Goal: Information Seeking & Learning: Check status

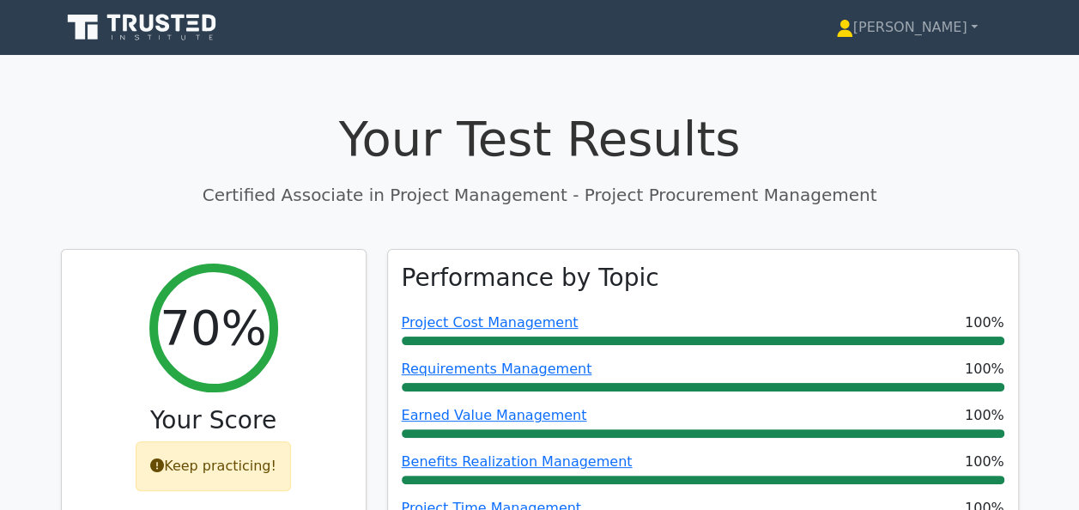
click at [980, 161] on h1 "Your Test Results" at bounding box center [540, 139] width 958 height 58
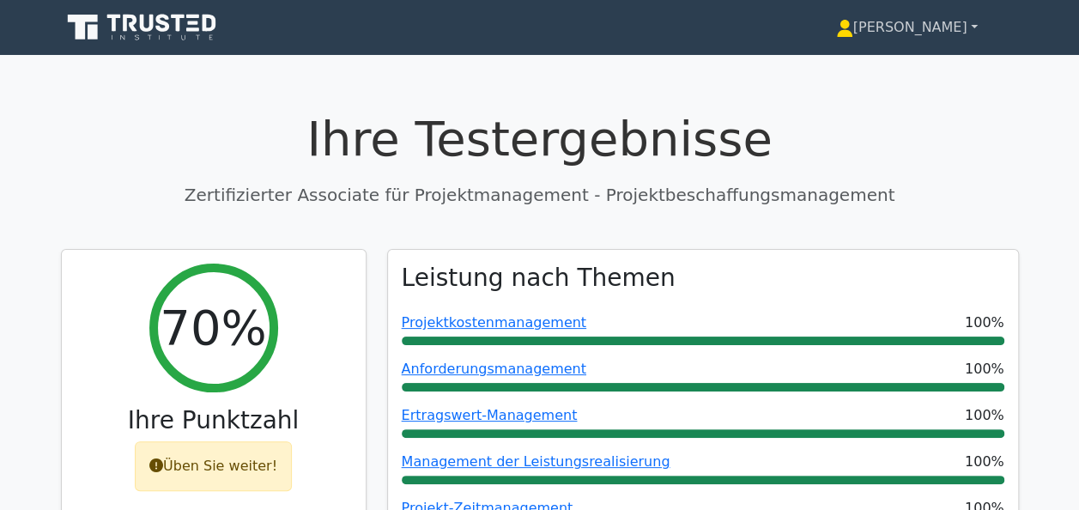
click at [949, 34] on font "[PERSON_NAME]" at bounding box center [910, 27] width 114 height 16
click at [905, 74] on link "Profil" at bounding box center [864, 67] width 136 height 27
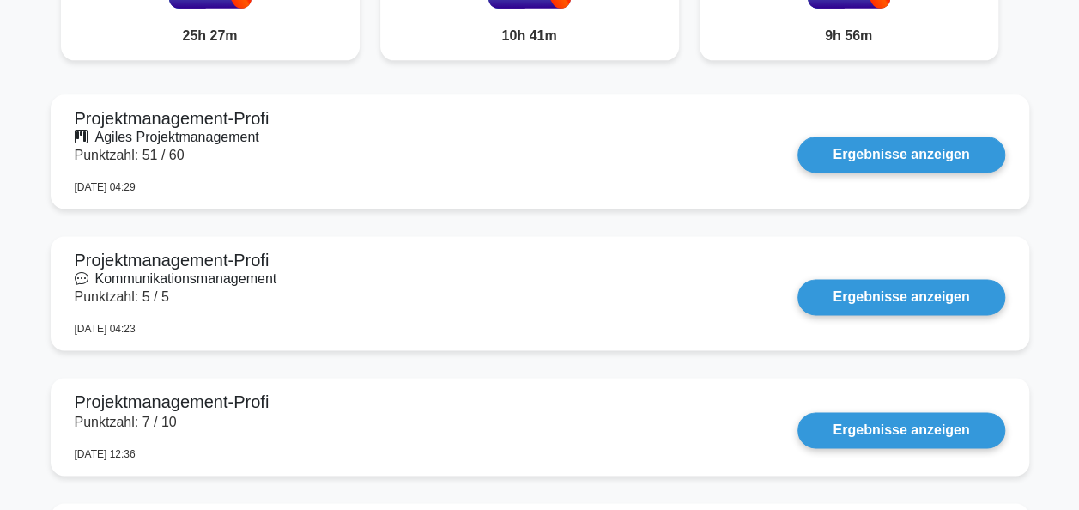
scroll to position [1028, 0]
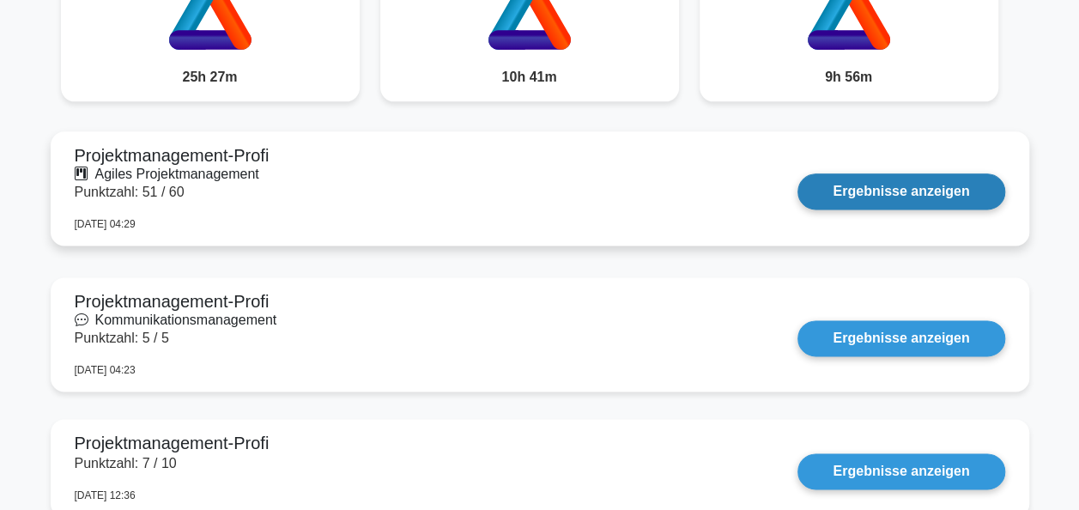
click at [903, 185] on link "Ergebnisse anzeigen" at bounding box center [900, 191] width 207 height 36
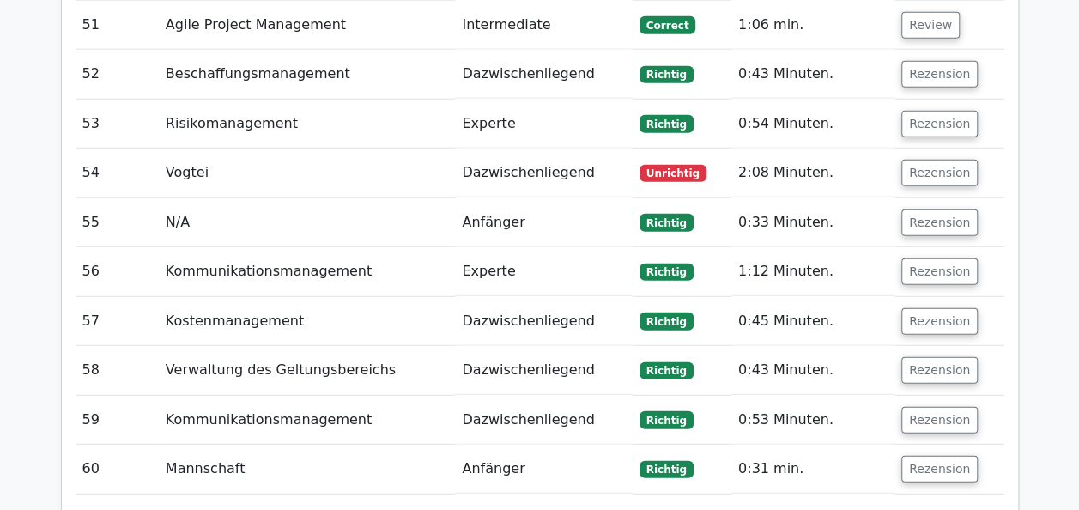
scroll to position [5356, 0]
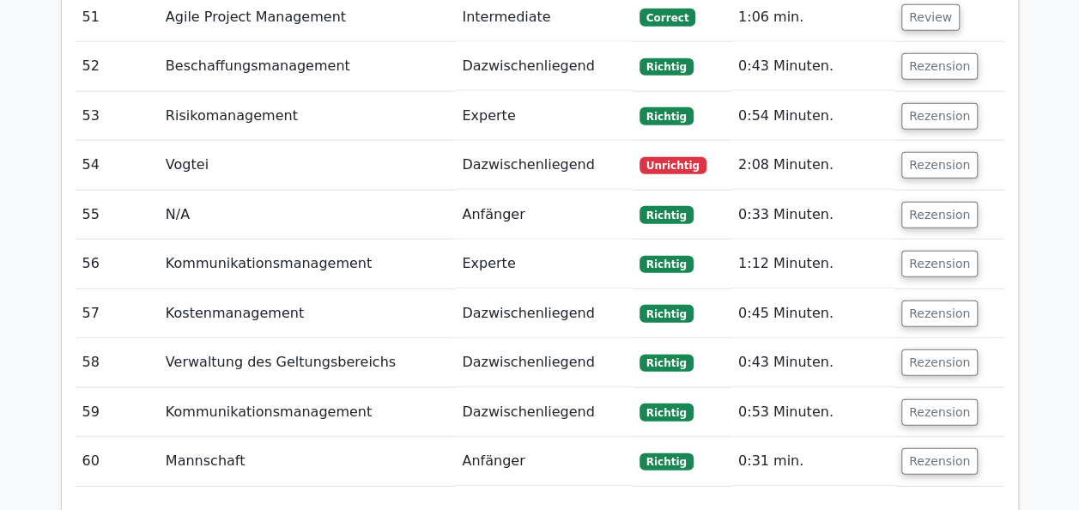
click at [680, 157] on span "Unrichtig" at bounding box center [672, 165] width 67 height 17
click at [954, 152] on button "Rezension" at bounding box center [939, 165] width 76 height 27
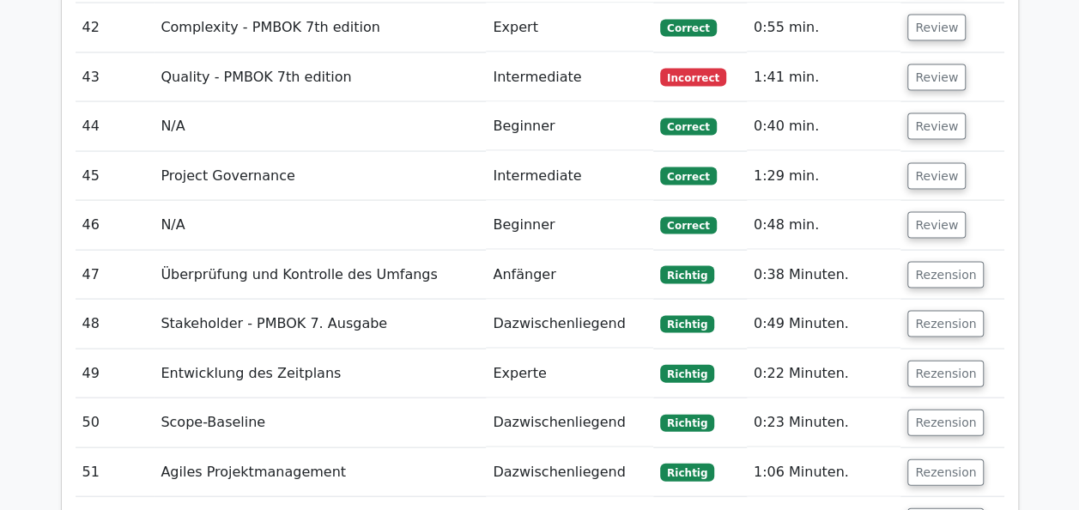
scroll to position [4717, 0]
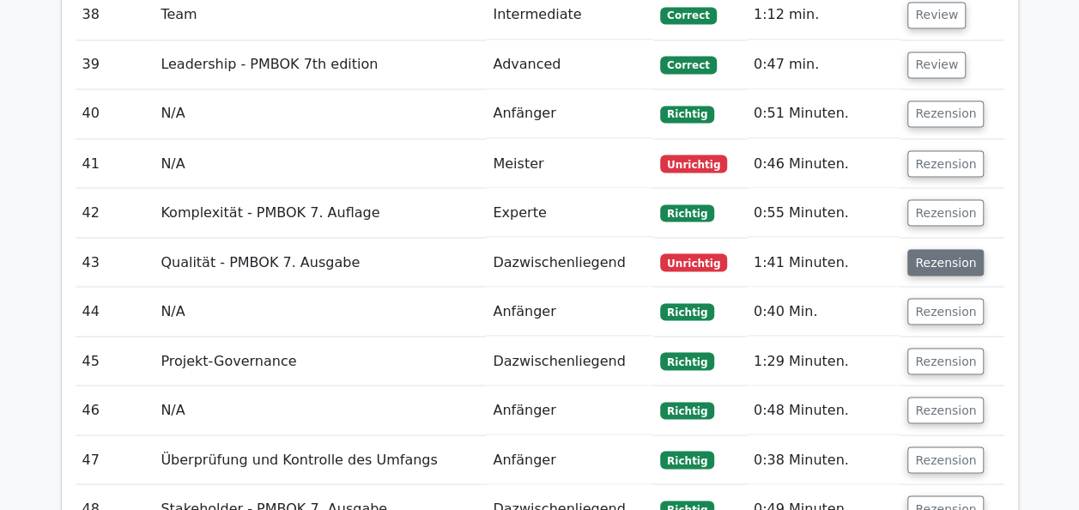
click at [954, 249] on button "Rezension" at bounding box center [945, 262] width 76 height 27
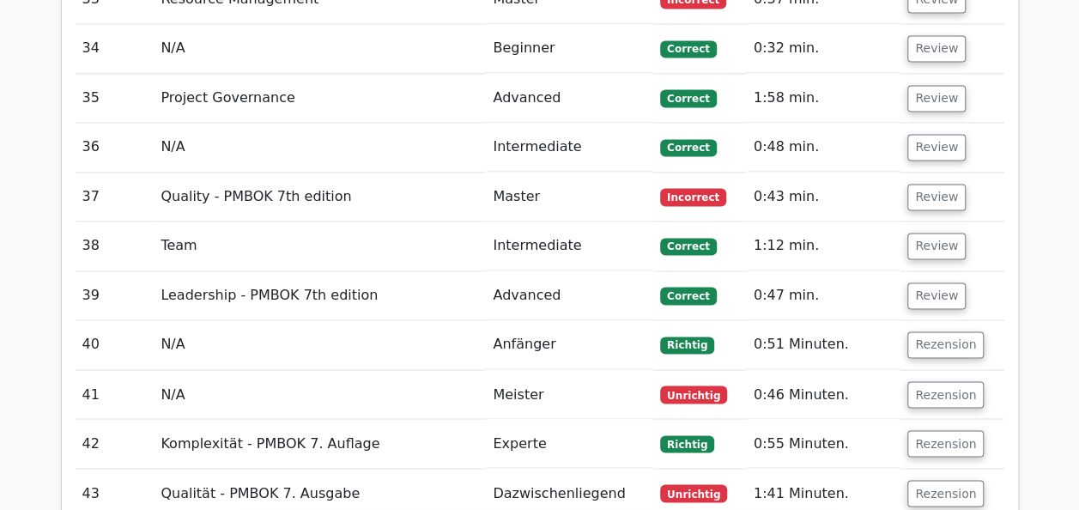
scroll to position [4459, 0]
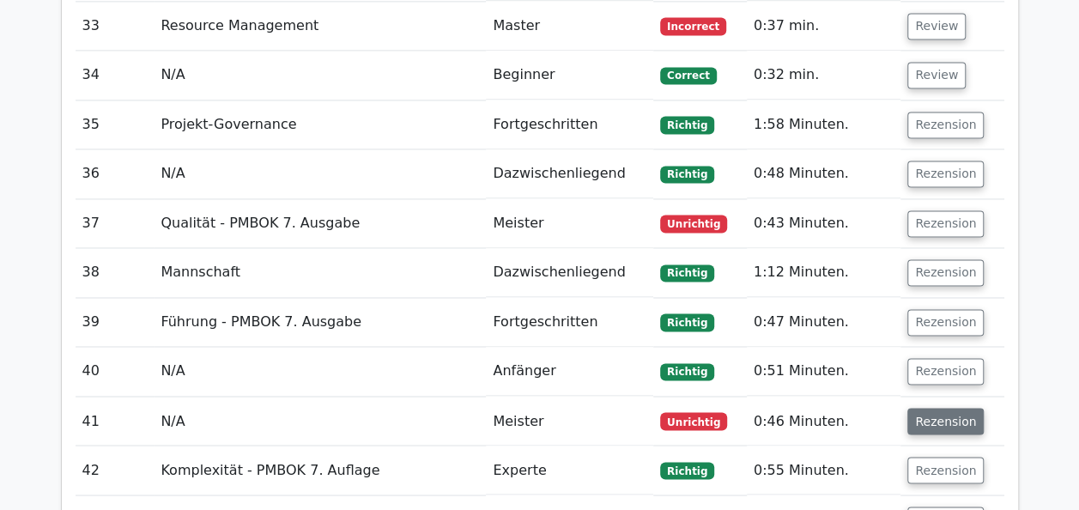
click at [950, 408] on button "Rezension" at bounding box center [945, 421] width 76 height 27
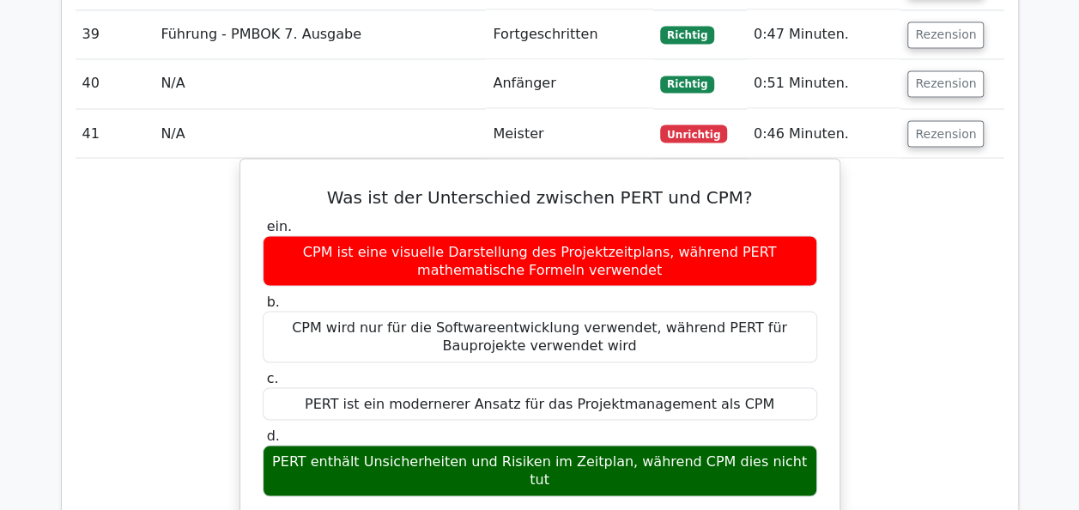
scroll to position [4803, 0]
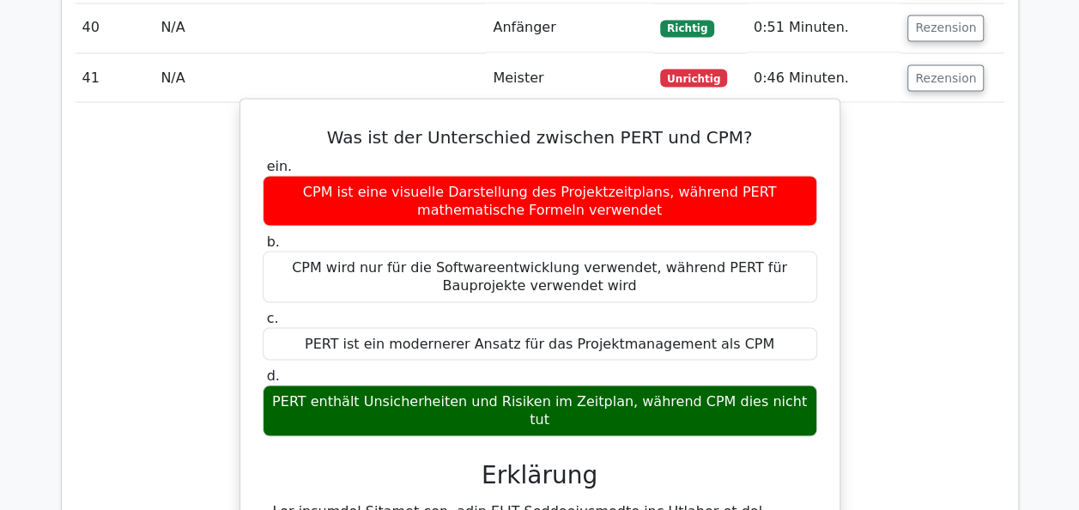
drag, startPoint x: 282, startPoint y: 276, endPoint x: 809, endPoint y: 275, distance: 527.0
click at [809, 385] on div "PERT enthält Unsicherheiten und Risiken im Zeitplan, während CPM dies nicht tut" at bounding box center [540, 411] width 555 height 52
drag, startPoint x: 809, startPoint y: 275, endPoint x: 754, endPoint y: 277, distance: 55.9
copy div "PERT enthält Unsicherheiten und Risiken im Zeitplan, während CPM dies nicht tut"
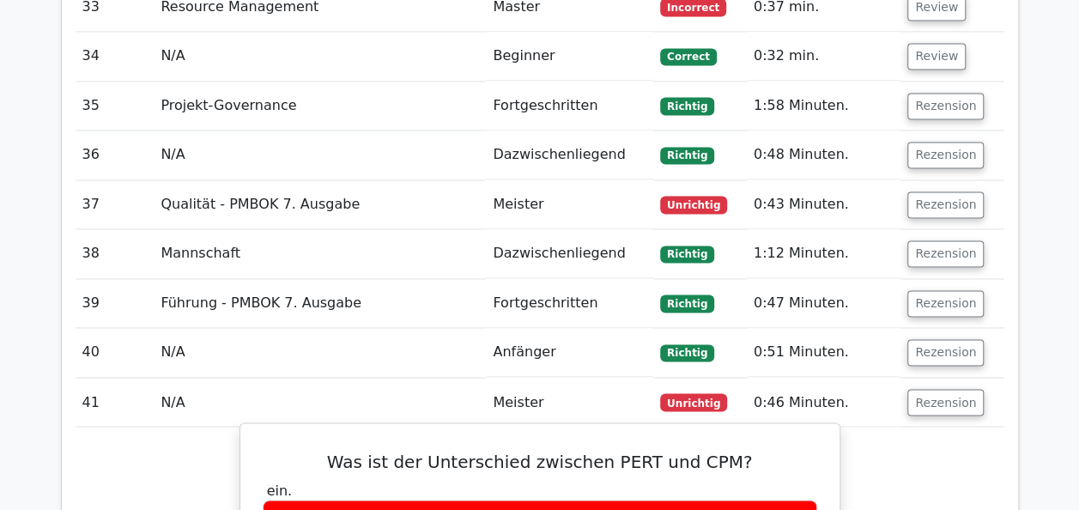
scroll to position [4373, 0]
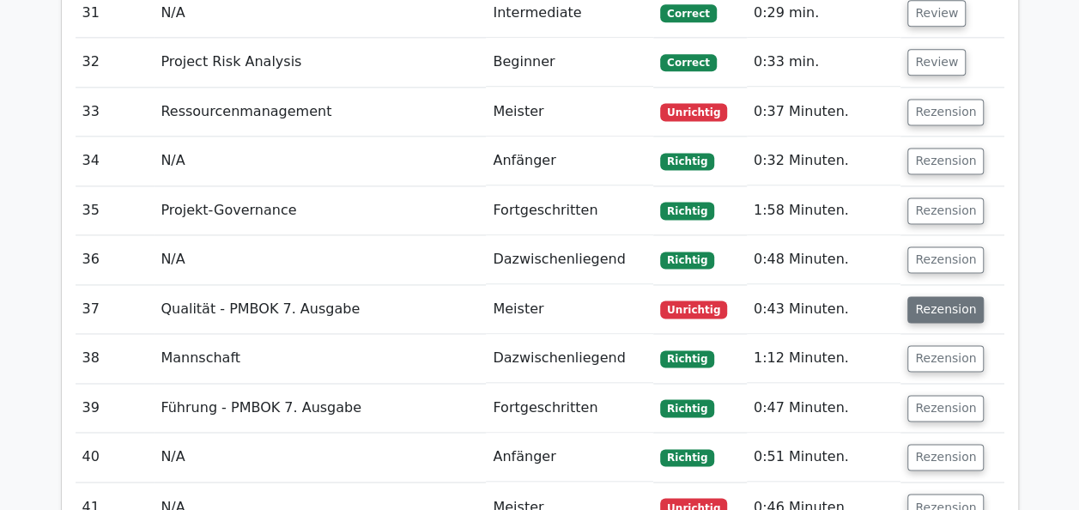
click at [955, 296] on button "Rezension" at bounding box center [945, 309] width 76 height 27
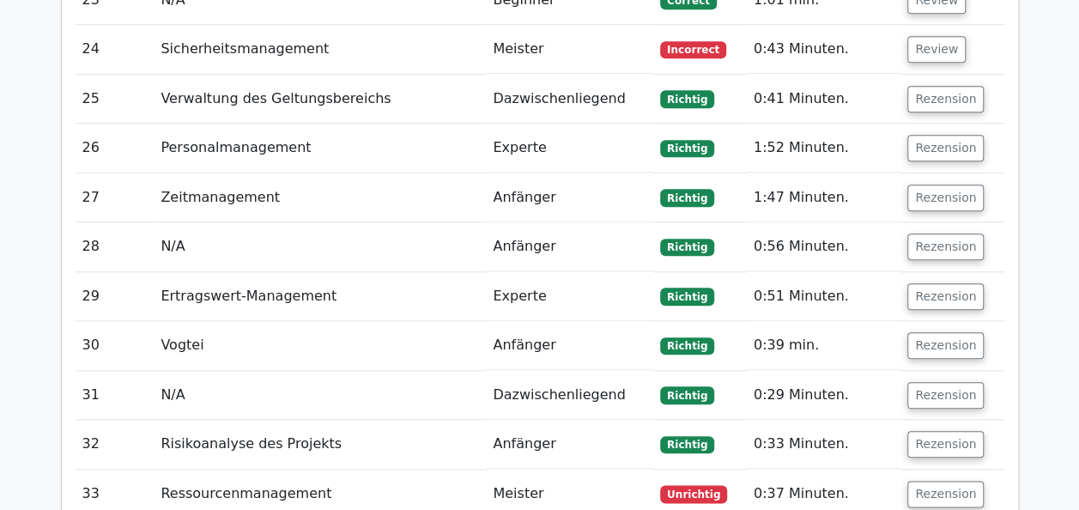
scroll to position [4030, 0]
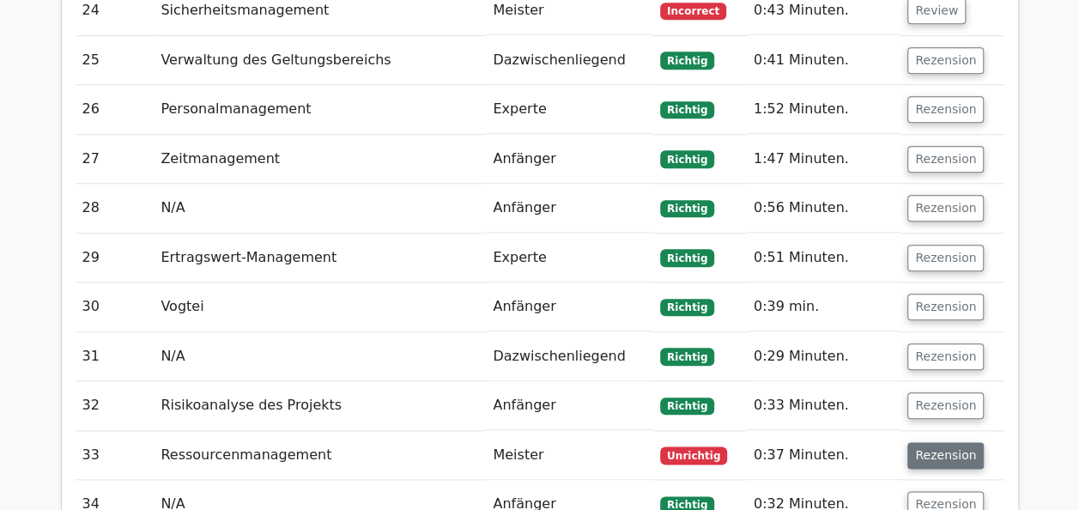
click at [925, 442] on button "Rezension" at bounding box center [945, 455] width 76 height 27
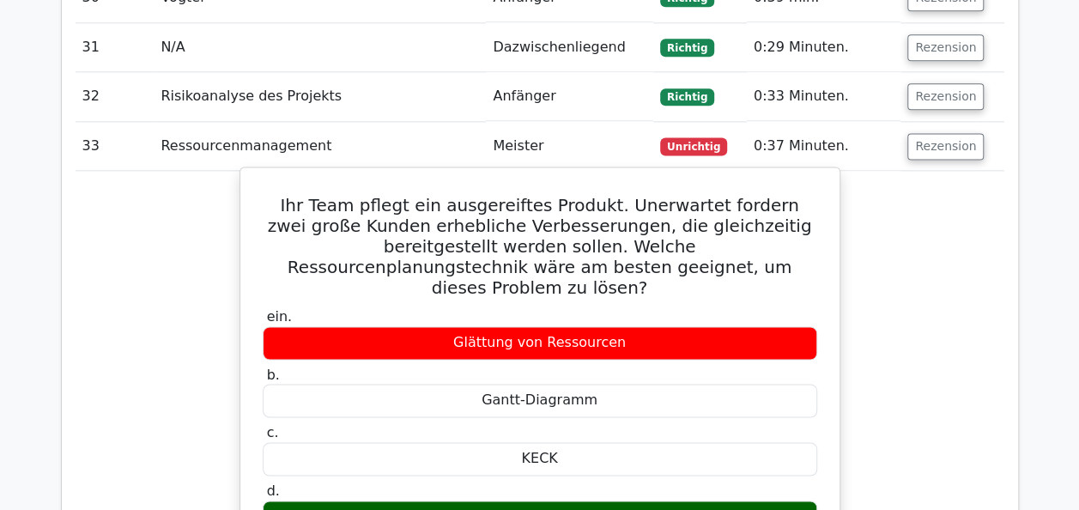
scroll to position [4373, 0]
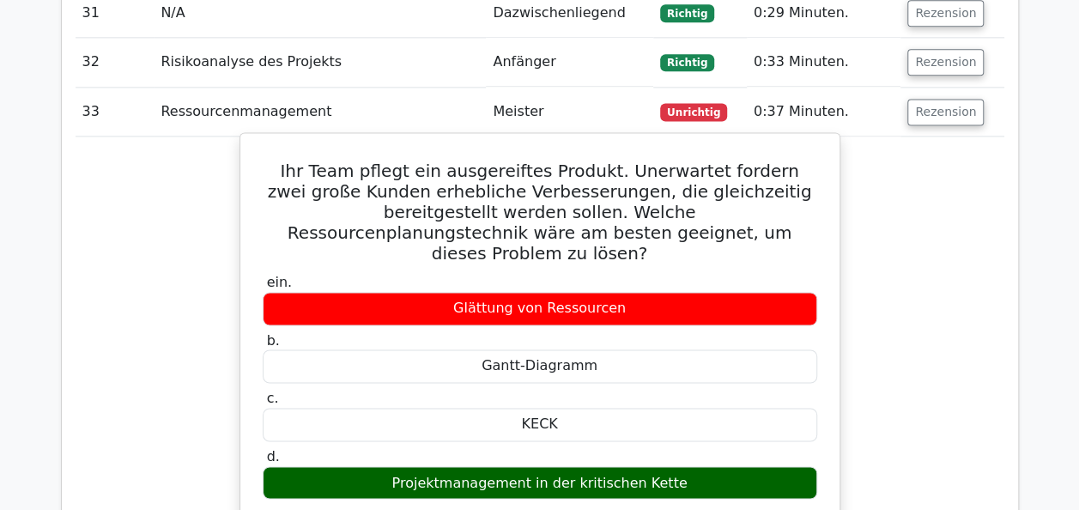
drag, startPoint x: 519, startPoint y: 285, endPoint x: 551, endPoint y: 283, distance: 31.8
click at [551, 408] on div "KECK" at bounding box center [540, 424] width 555 height 33
copy div "KECK"
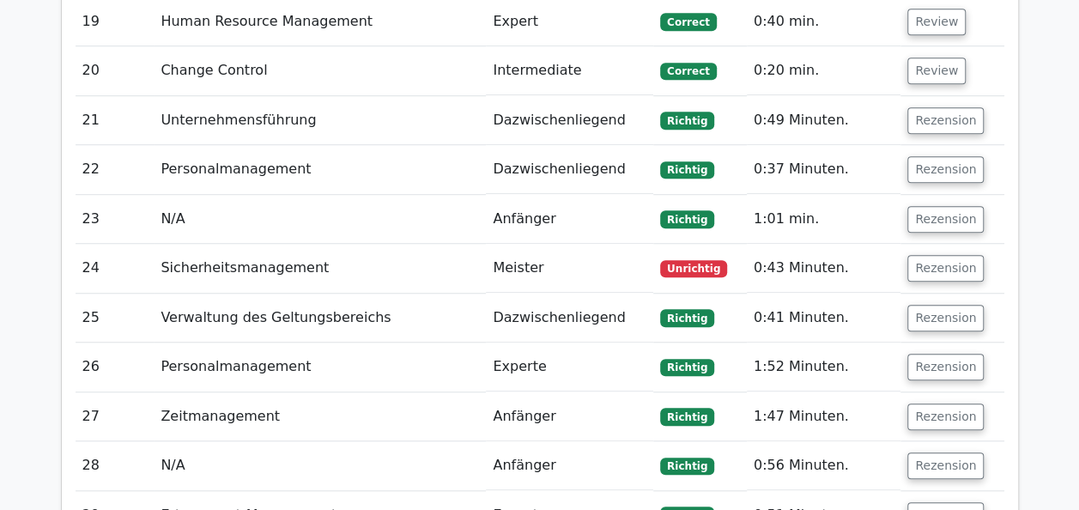
scroll to position [3601, 0]
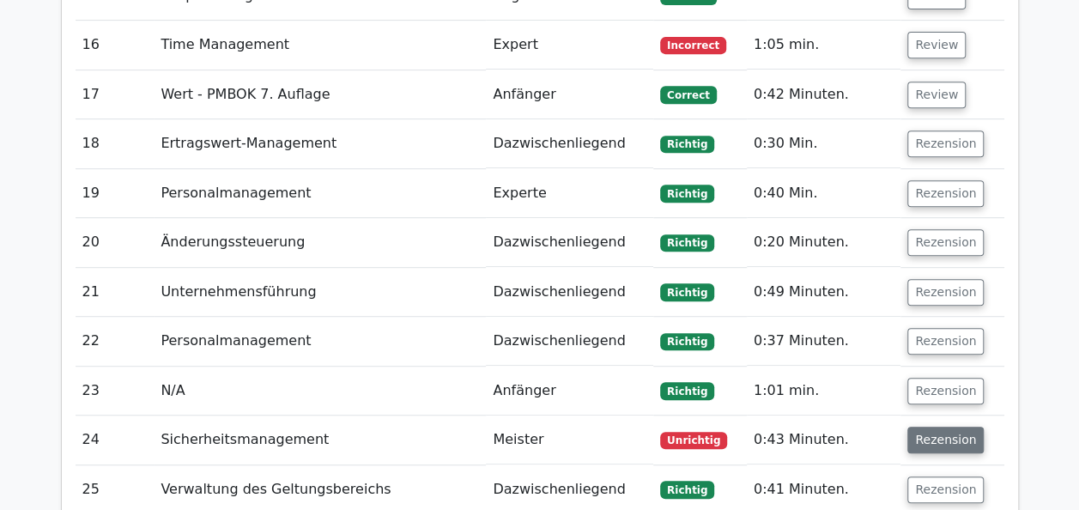
click at [929, 427] on button "Rezension" at bounding box center [945, 440] width 76 height 27
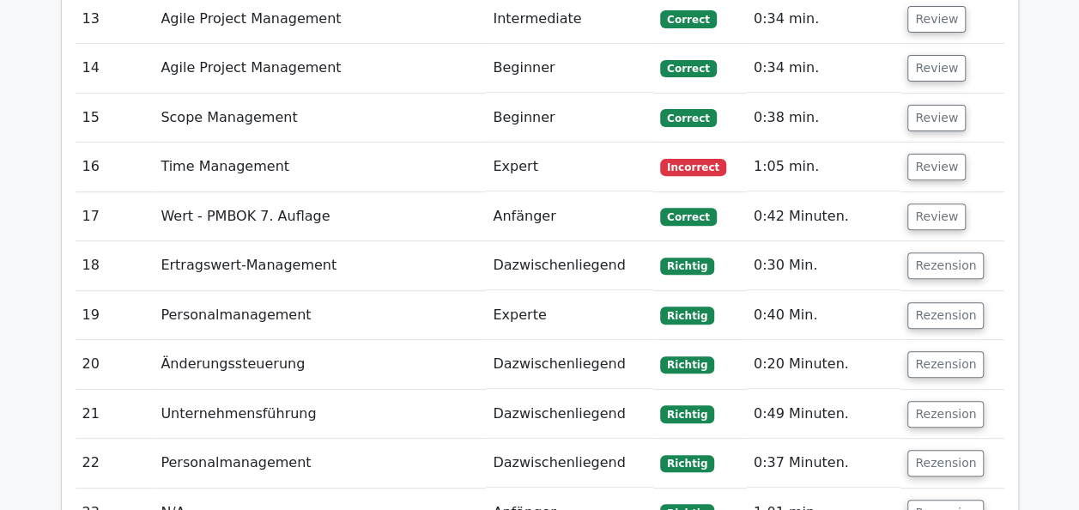
scroll to position [3429, 0]
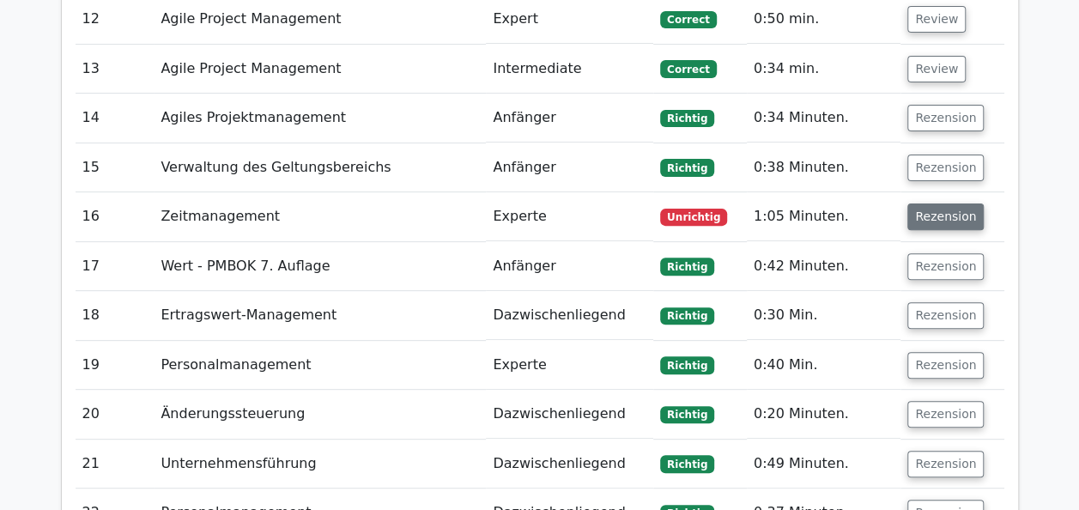
click at [937, 203] on button "Rezension" at bounding box center [945, 216] width 76 height 27
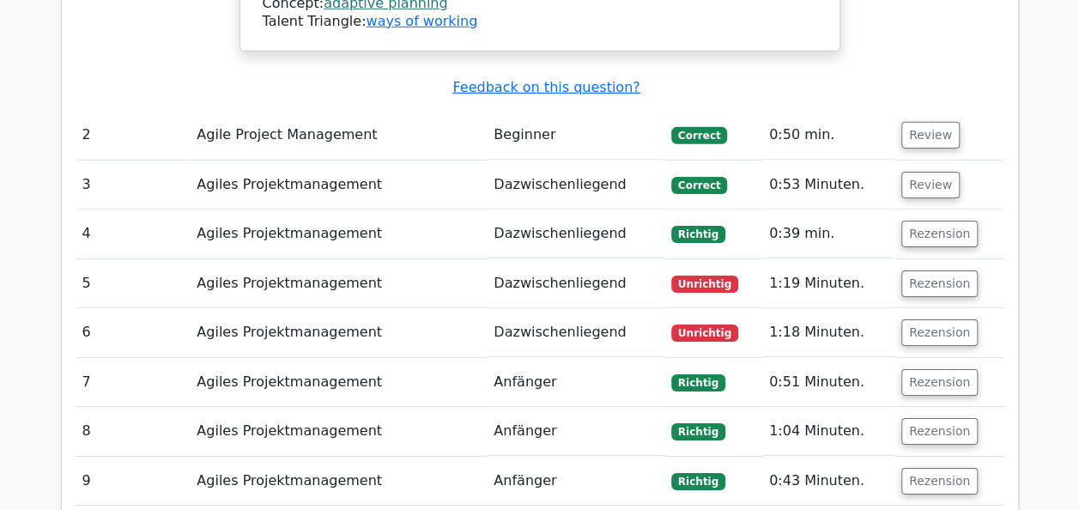
scroll to position [2635, 0]
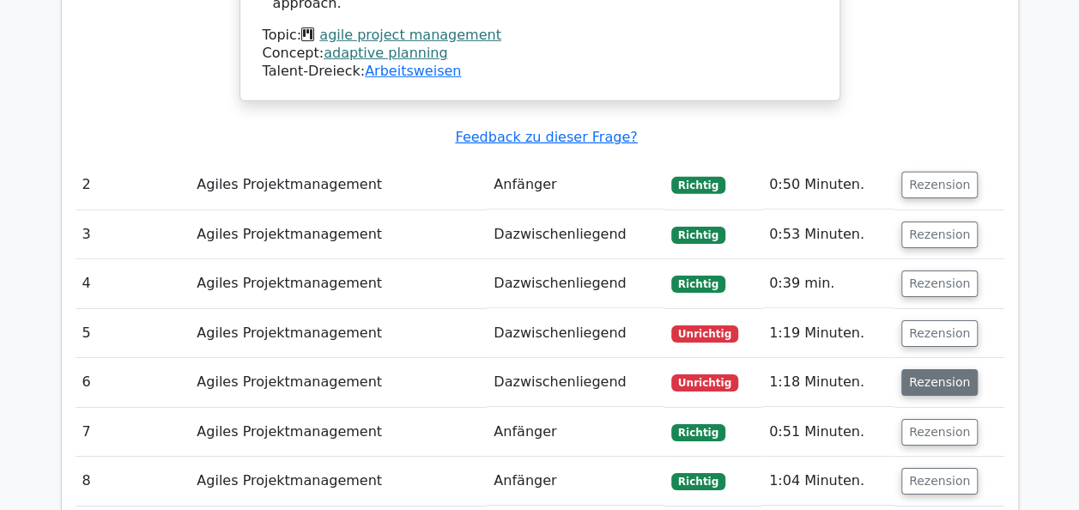
click at [934, 369] on button "Rezension" at bounding box center [939, 382] width 76 height 27
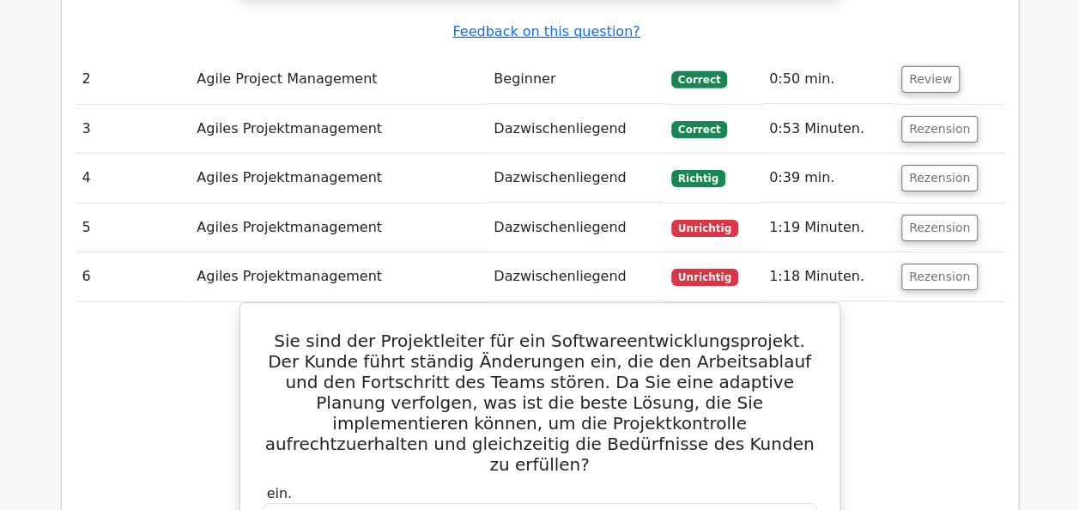
scroll to position [2721, 0]
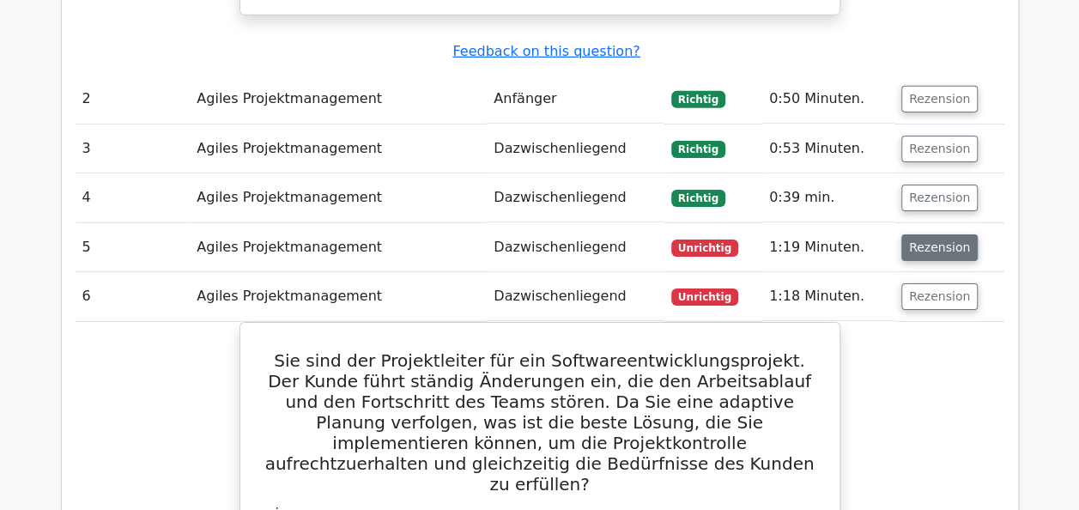
click at [934, 234] on button "Rezension" at bounding box center [939, 247] width 76 height 27
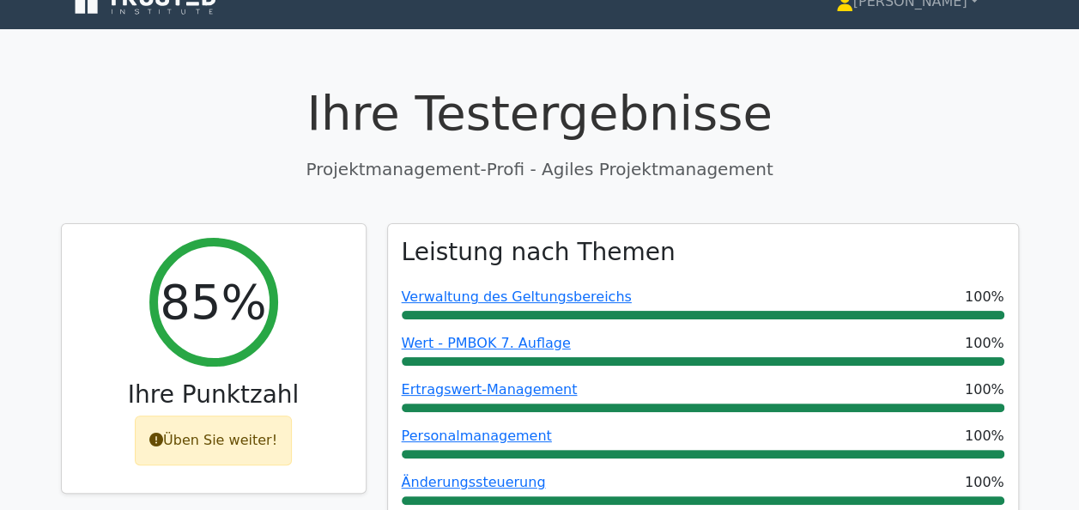
scroll to position [0, 0]
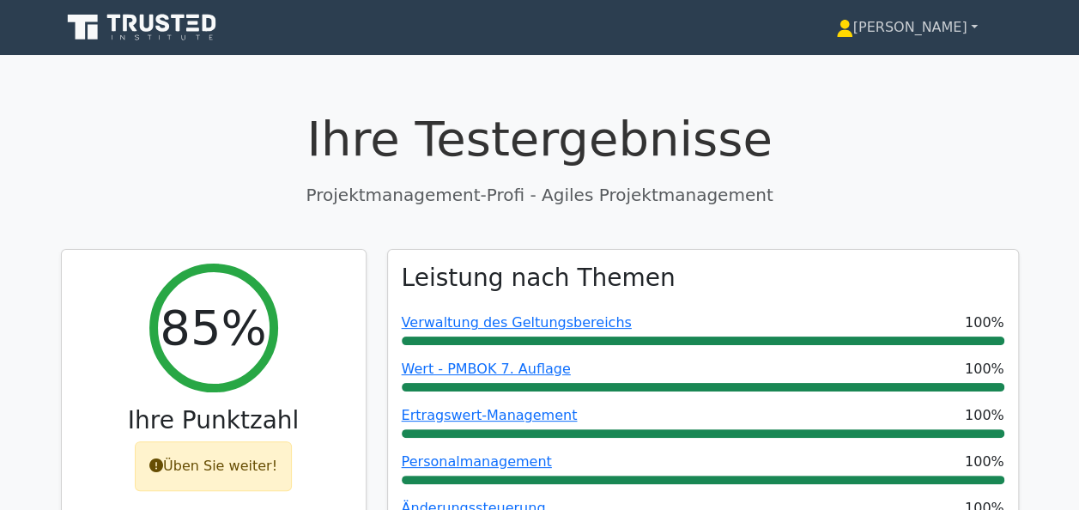
click at [959, 32] on font "[PERSON_NAME]" at bounding box center [910, 27] width 114 height 16
click at [904, 70] on link "Profil" at bounding box center [864, 67] width 136 height 27
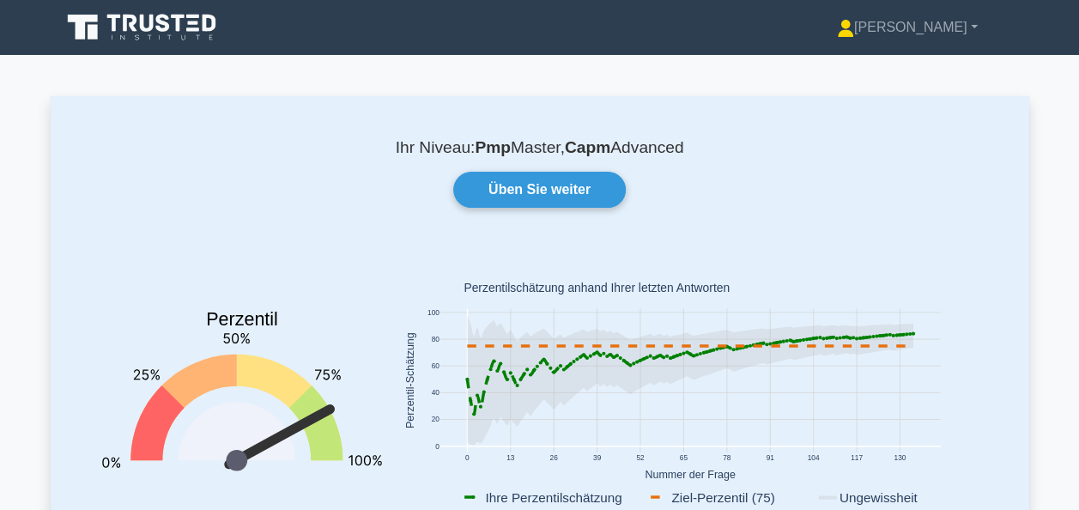
click at [726, 289] on text "Perzentilschätzung anhand Ihrer letzten Antworten" at bounding box center [597, 289] width 266 height 14
drag, startPoint x: 726, startPoint y: 289, endPoint x: 646, endPoint y: 308, distance: 82.0
click at [646, 308] on icon "0 13 26 39 52 65 78 91 104 117 130 0 20 40 60 80 100 Ihre Perzentilschätzung Zi…" at bounding box center [690, 383] width 596 height 268
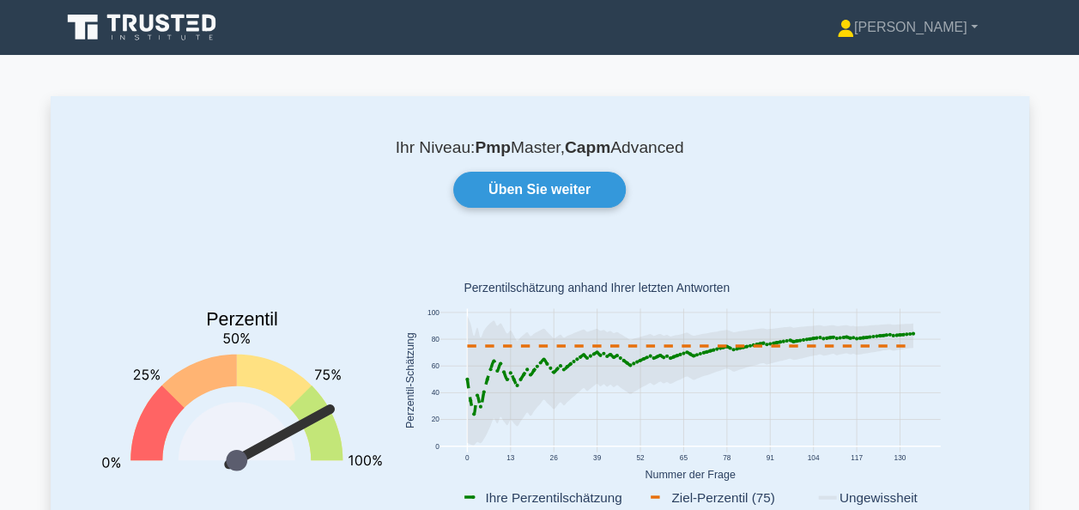
click at [646, 287] on text "Perzentilschätzung anhand Ihrer letzten Antworten" at bounding box center [597, 289] width 266 height 14
click at [239, 410] on icon at bounding box center [236, 432] width 117 height 58
click at [496, 151] on b "Pmp" at bounding box center [493, 147] width 36 height 18
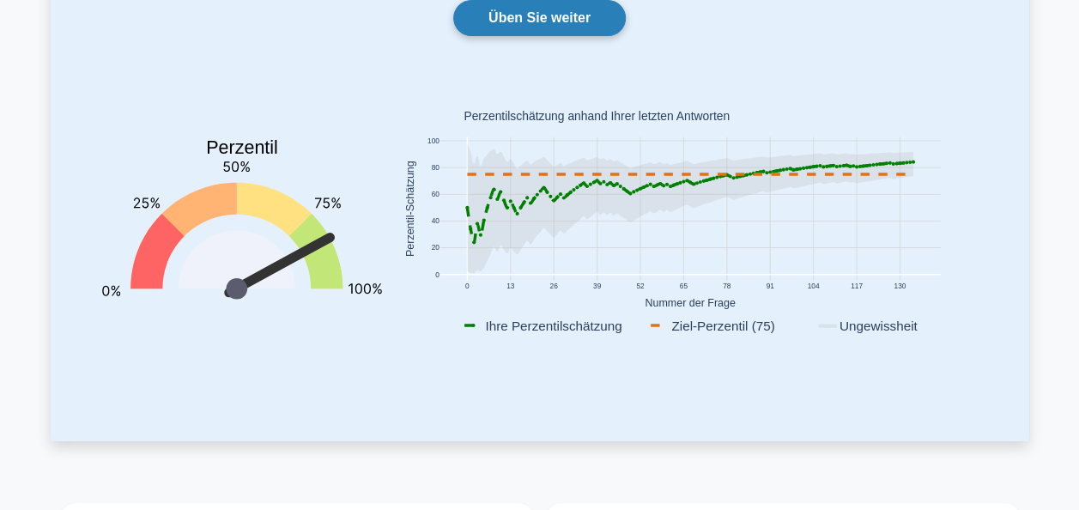
scroll to position [86, 0]
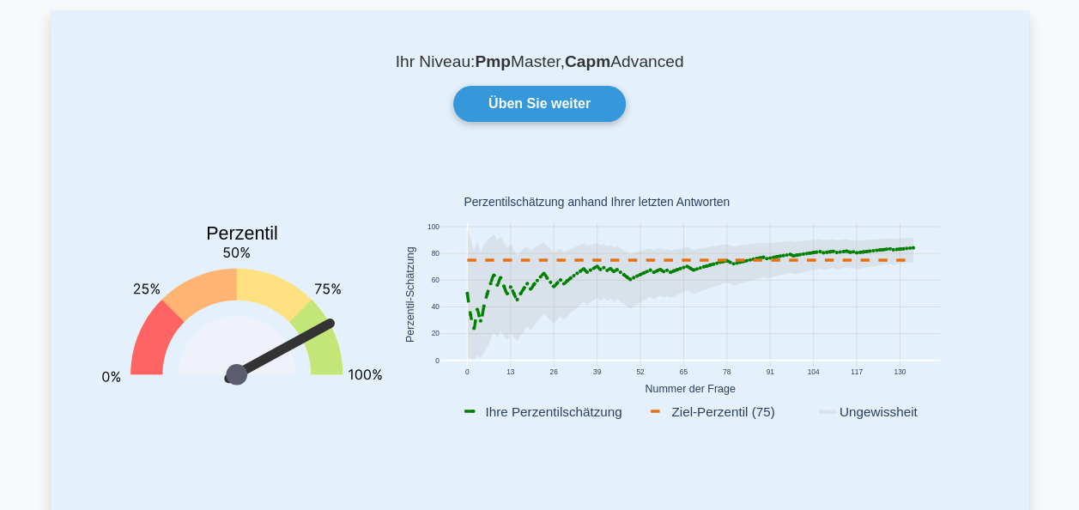
click at [199, 175] on icon "Perzentil You are better than 84% of all users" at bounding box center [242, 314] width 280 height 302
click at [529, 239] on rect at bounding box center [689, 294] width 500 height 143
